Goal: Check status: Check status

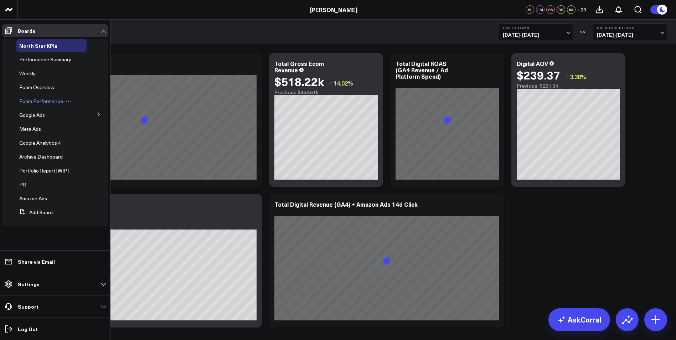
click at [37, 98] on span "Ecom Performance" at bounding box center [41, 101] width 44 height 7
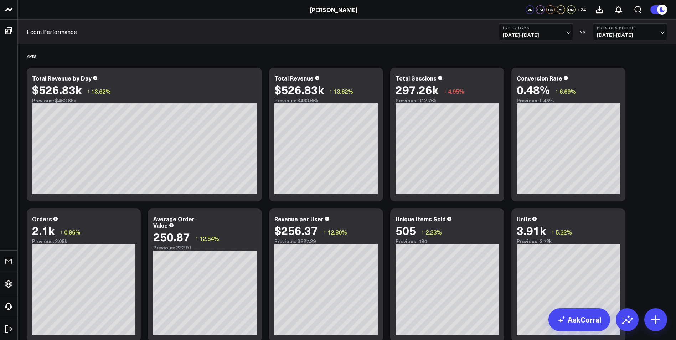
click at [654, 31] on button "Previous Period [DATE] - [DATE]" at bounding box center [630, 31] width 74 height 17
click at [620, 74] on link "YoY" at bounding box center [629, 75] width 73 height 14
click at [570, 32] on button "Last 7 Days [DATE] - [DATE]" at bounding box center [536, 31] width 74 height 17
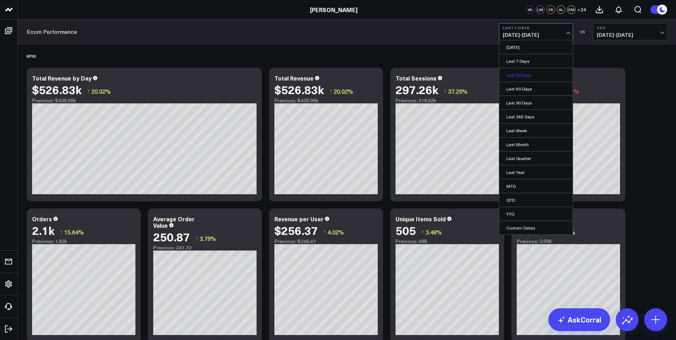
click at [523, 74] on link "Last 30 Days" at bounding box center [535, 75] width 73 height 14
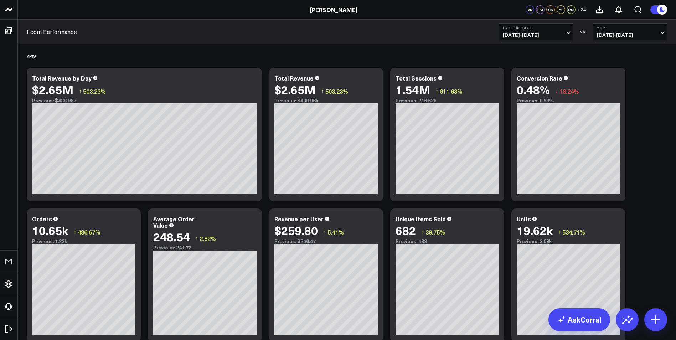
click at [563, 32] on span "[DATE] - [DATE]" at bounding box center [536, 35] width 66 height 6
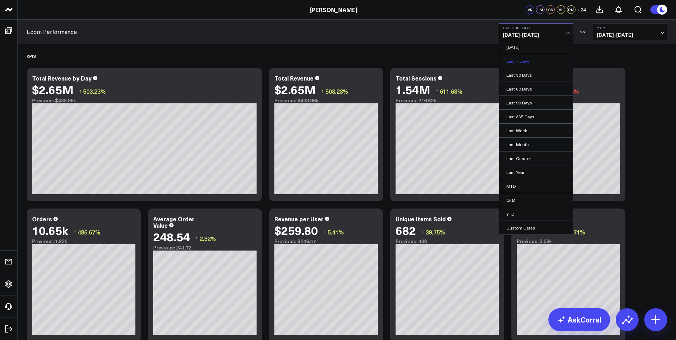
click at [522, 61] on link "Last 7 Days" at bounding box center [535, 61] width 73 height 14
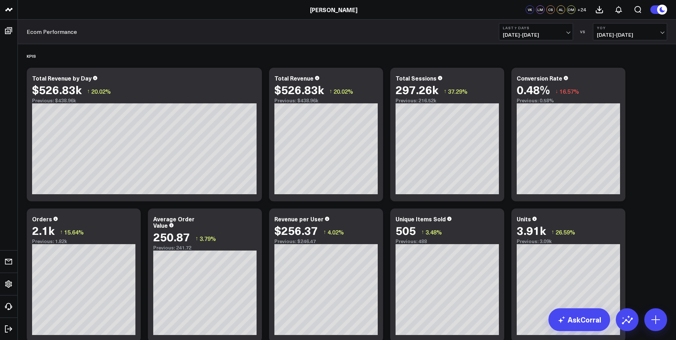
click at [565, 32] on span "[DATE] - [DATE]" at bounding box center [536, 35] width 66 height 6
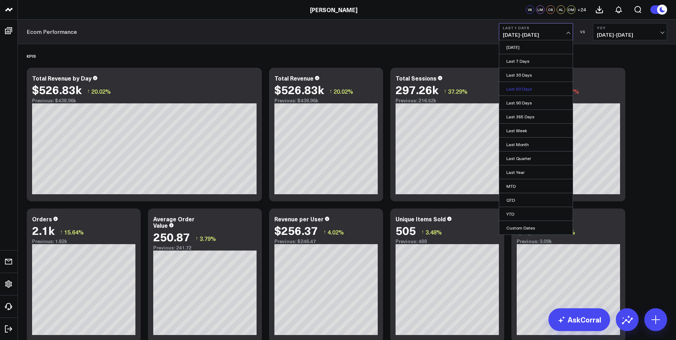
click at [530, 87] on link "Last 60 Days" at bounding box center [535, 89] width 73 height 14
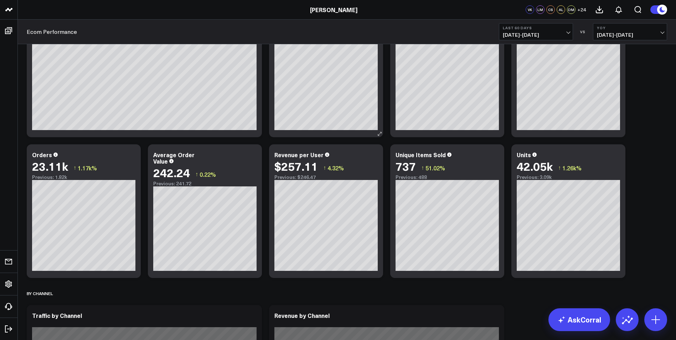
scroll to position [107, 0]
